Goal: Task Accomplishment & Management: Use online tool/utility

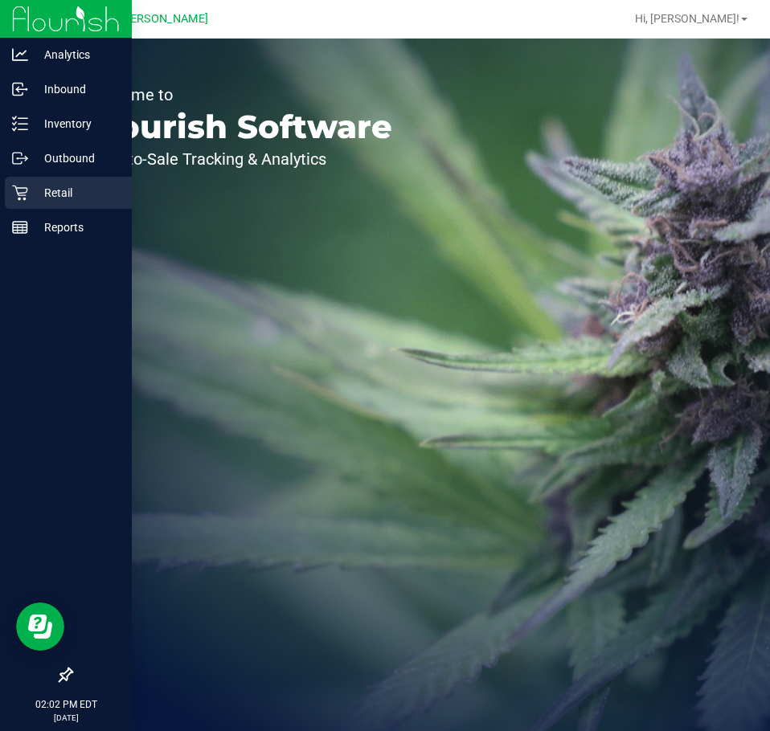
click at [13, 203] on div "Retail" at bounding box center [68, 193] width 127 height 32
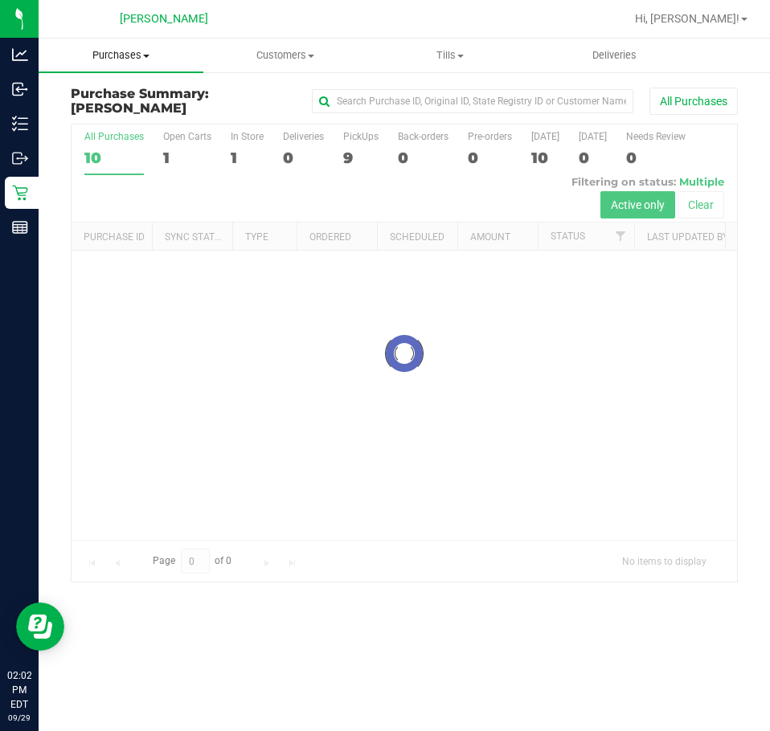
click at [124, 62] on span "Purchases" at bounding box center [121, 55] width 165 height 14
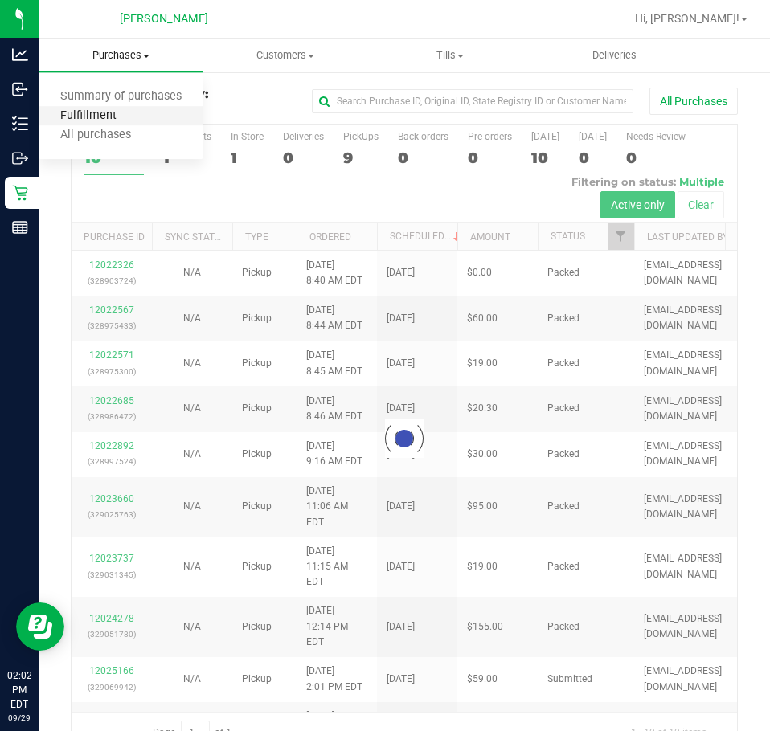
click at [130, 115] on span "Fulfillment" at bounding box center [89, 116] width 100 height 14
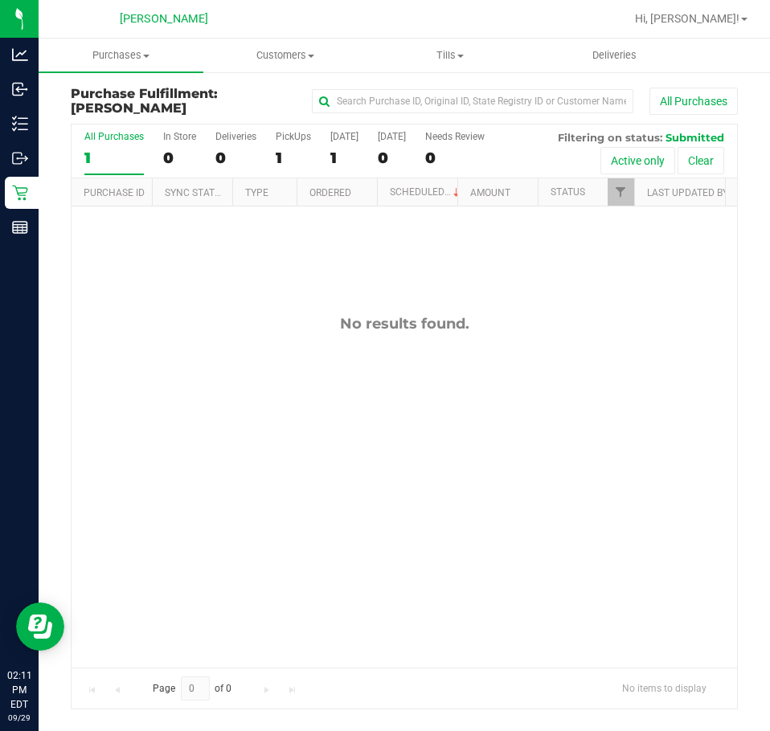
click at [535, 325] on div "No results found." at bounding box center [404, 324] width 665 height 18
click at [390, 325] on div "No results found." at bounding box center [404, 324] width 665 height 18
drag, startPoint x: 581, startPoint y: 449, endPoint x: 636, endPoint y: 426, distance: 60.1
click at [581, 449] on div "No results found." at bounding box center [404, 491] width 665 height 569
click at [435, 365] on div "No results found." at bounding box center [404, 491] width 665 height 569
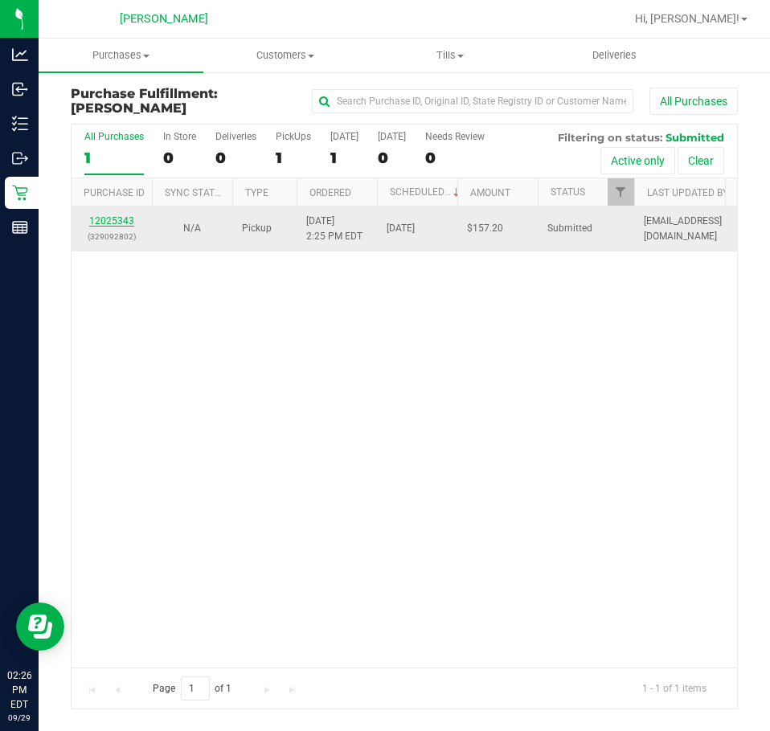
click at [108, 223] on link "12025343" at bounding box center [111, 220] width 45 height 11
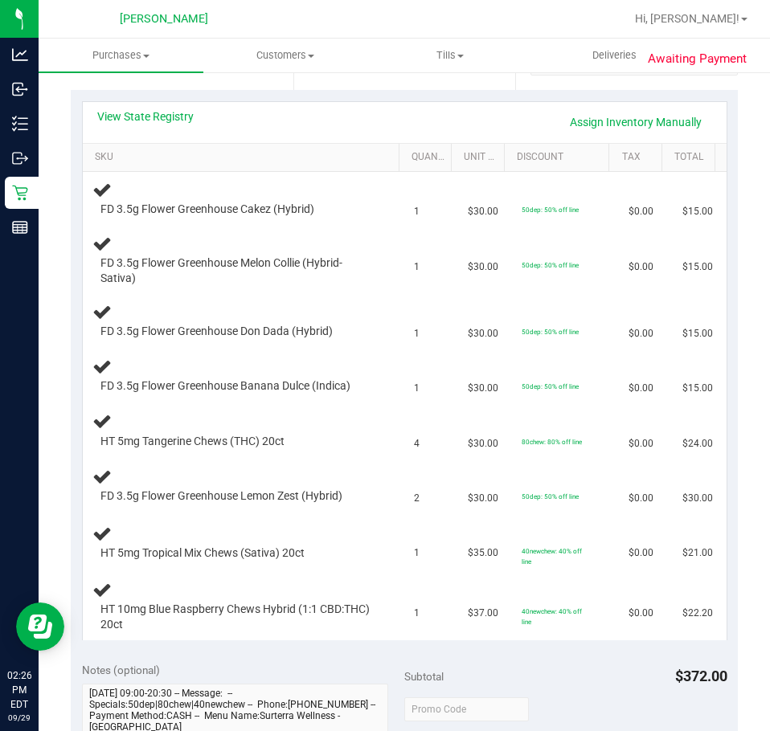
scroll to position [347, 0]
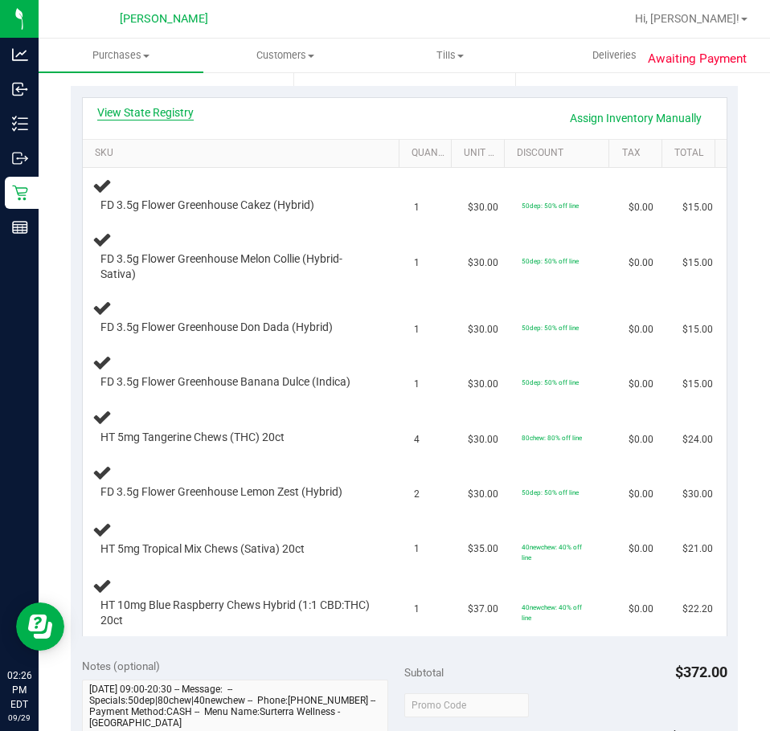
click at [168, 112] on link "View State Registry" at bounding box center [145, 112] width 96 height 16
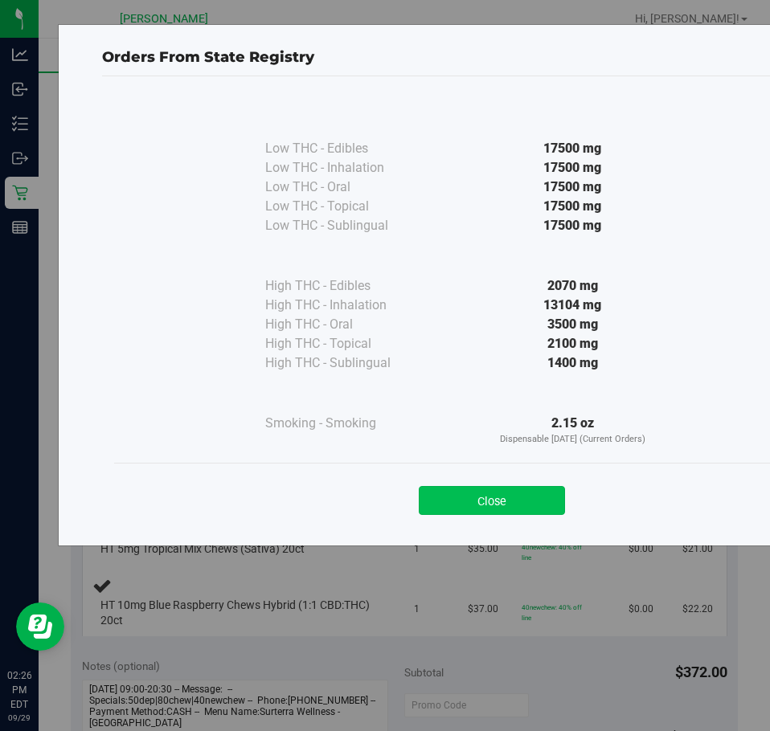
click at [529, 488] on button "Close" at bounding box center [492, 500] width 146 height 29
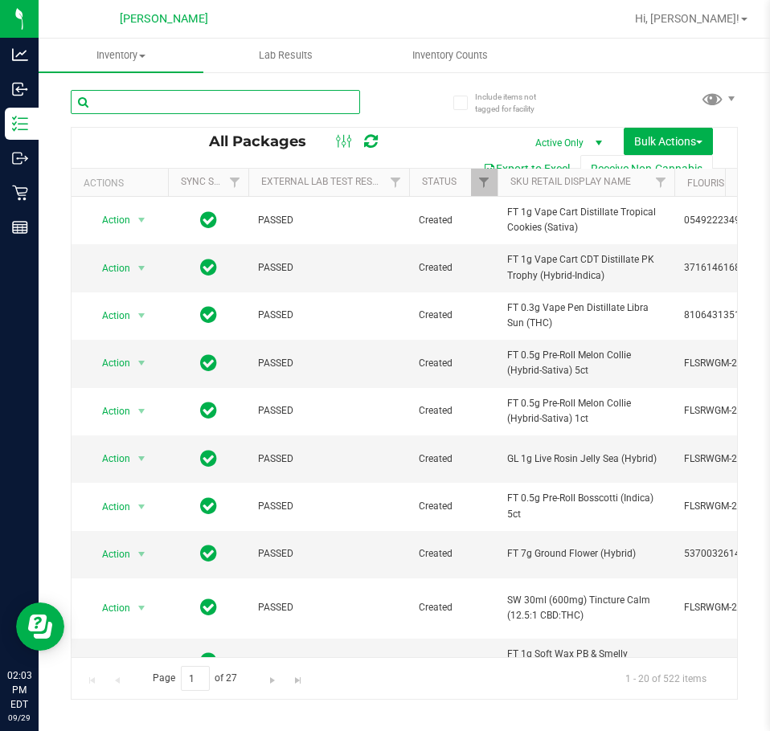
click at [225, 95] on input "text" at bounding box center [215, 102] width 289 height 24
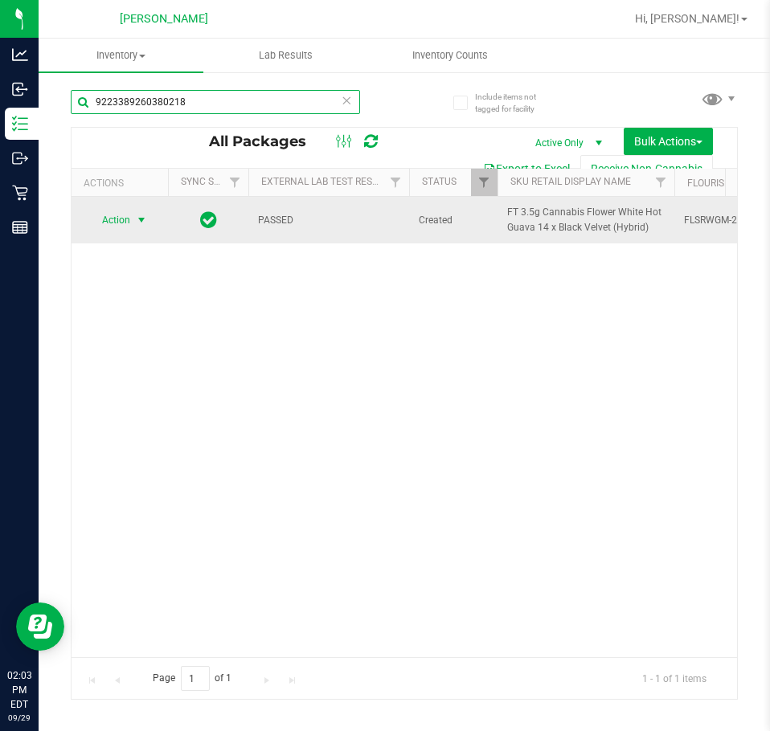
type input "9223389260380218"
click at [133, 219] on span "select" at bounding box center [142, 220] width 20 height 23
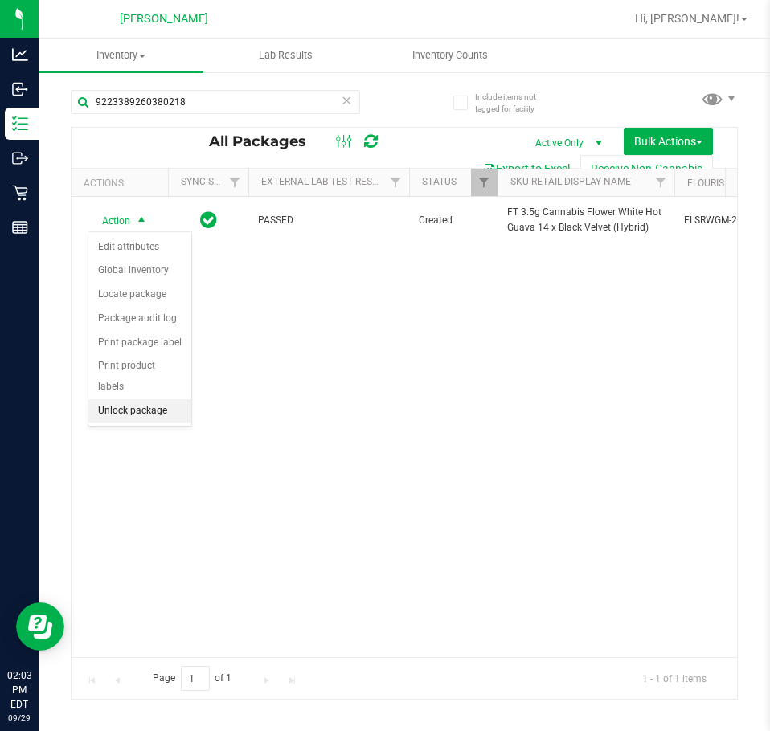
click at [130, 399] on li "Unlock package" at bounding box center [139, 411] width 103 height 24
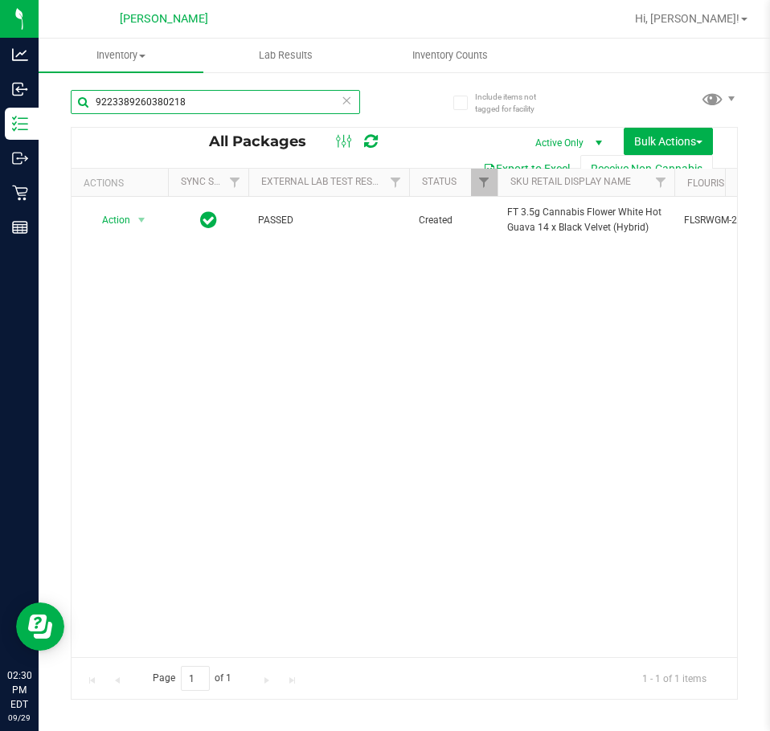
drag, startPoint x: 217, startPoint y: 109, endPoint x: -1, endPoint y: 104, distance: 217.9
click at [0, 104] on html "Analytics Inbound Inventory Outbound Retail Reports 02:30 PM EDT 09/29/2025 09/…" at bounding box center [385, 365] width 770 height 731
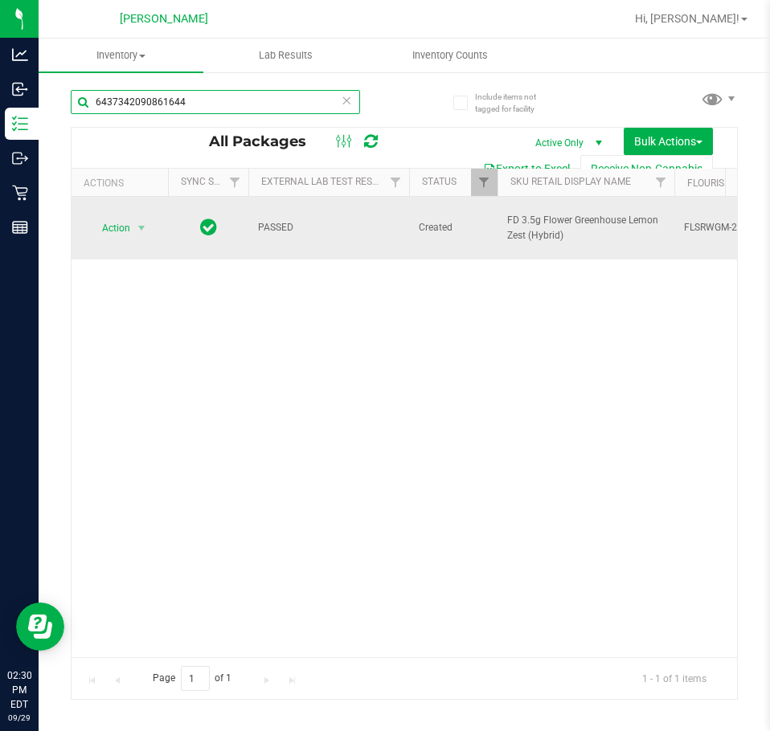
type input "6437342090861644"
click at [128, 205] on td "Action Action Edit attributes Global inventory Locate package Package audit log…" at bounding box center [120, 228] width 96 height 63
click at [125, 218] on span "Action" at bounding box center [109, 228] width 43 height 23
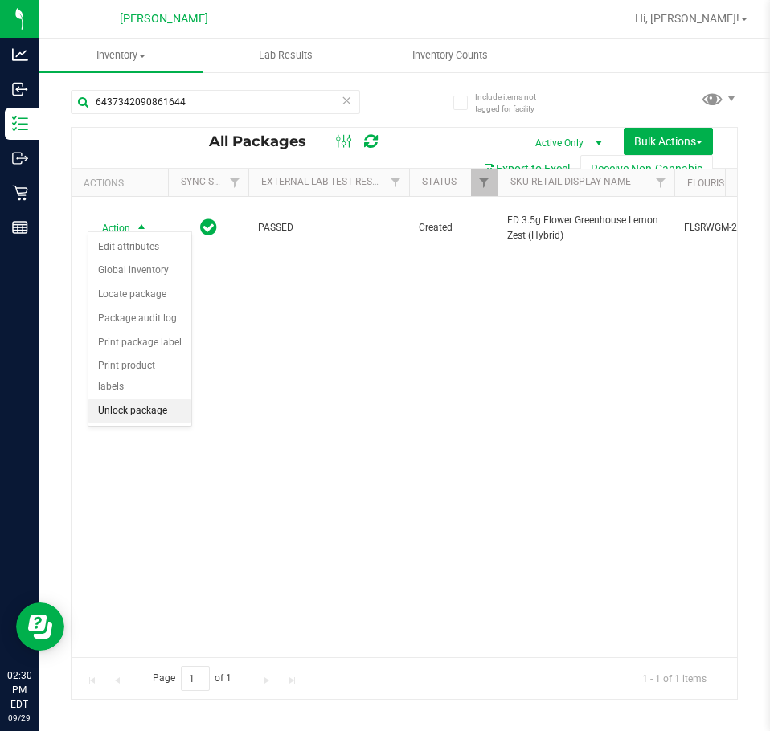
click at [113, 399] on li "Unlock package" at bounding box center [139, 411] width 103 height 24
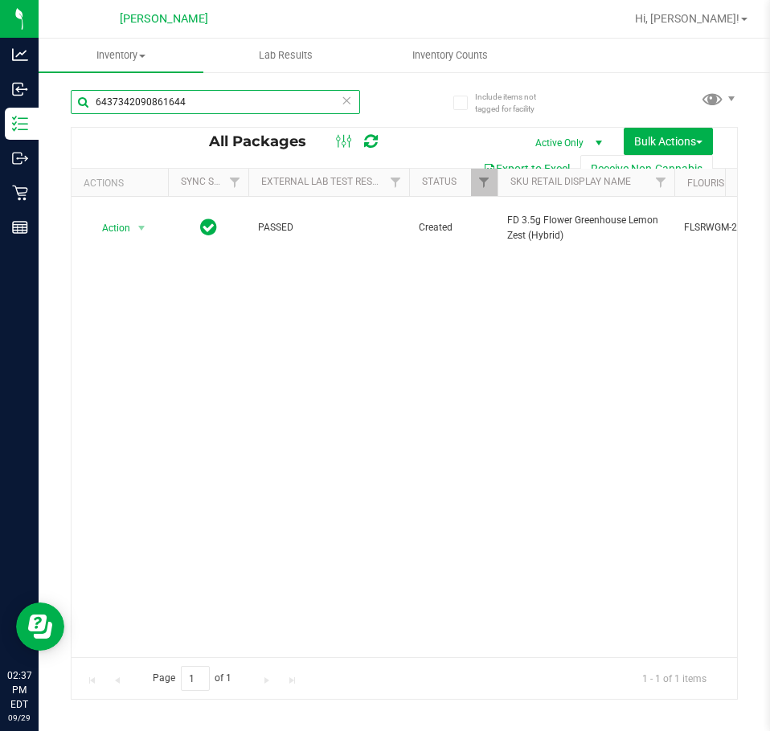
click at [297, 105] on input "6437342090861644" at bounding box center [215, 102] width 289 height 24
type input "6"
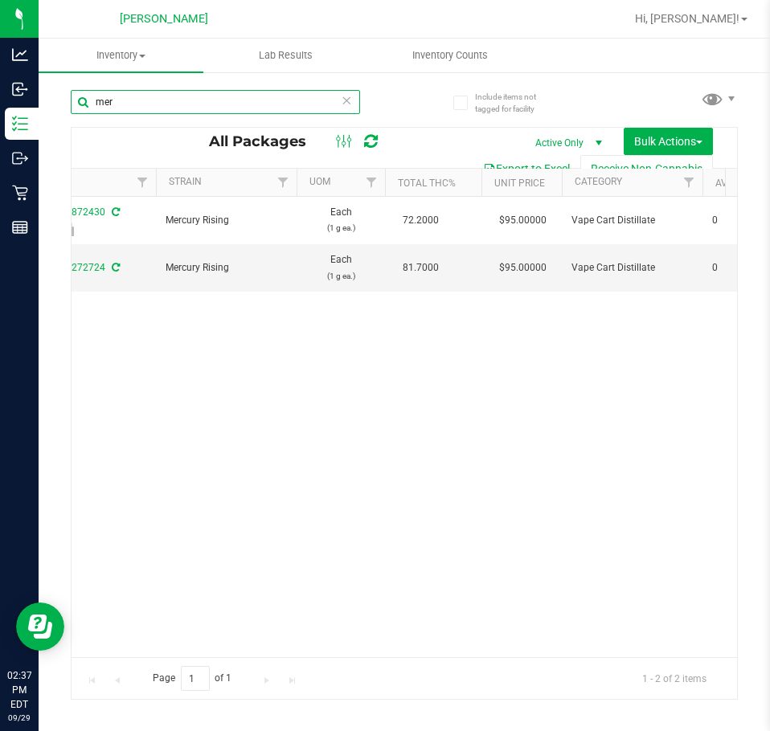
scroll to position [0, 921]
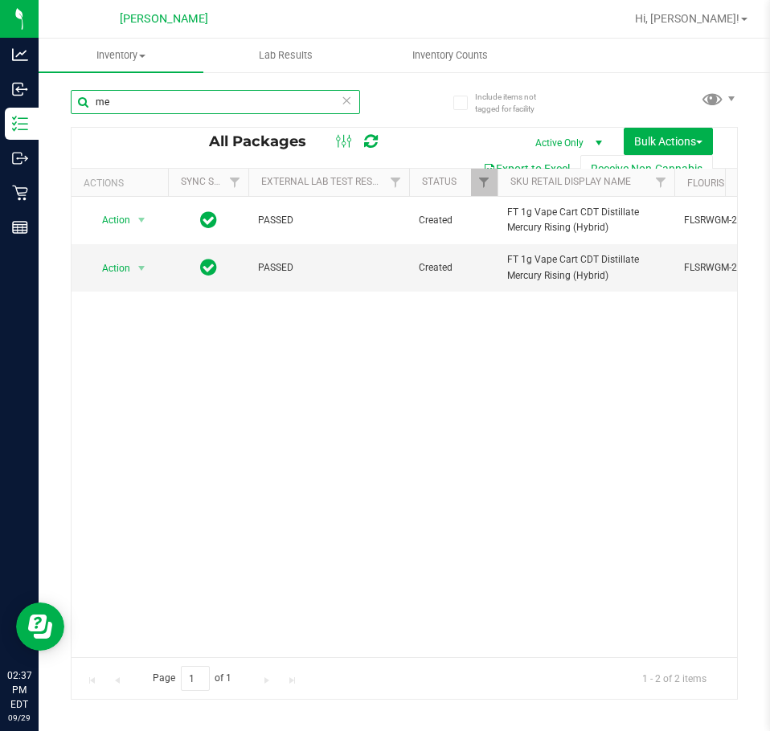
type input "m"
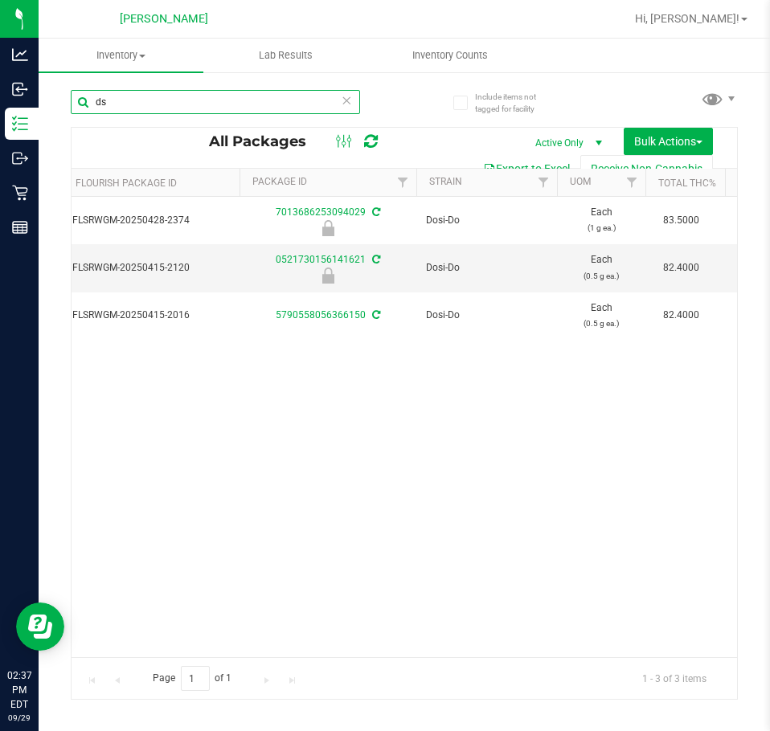
type input "d"
type input "pkn"
